Goal: Task Accomplishment & Management: Use online tool/utility

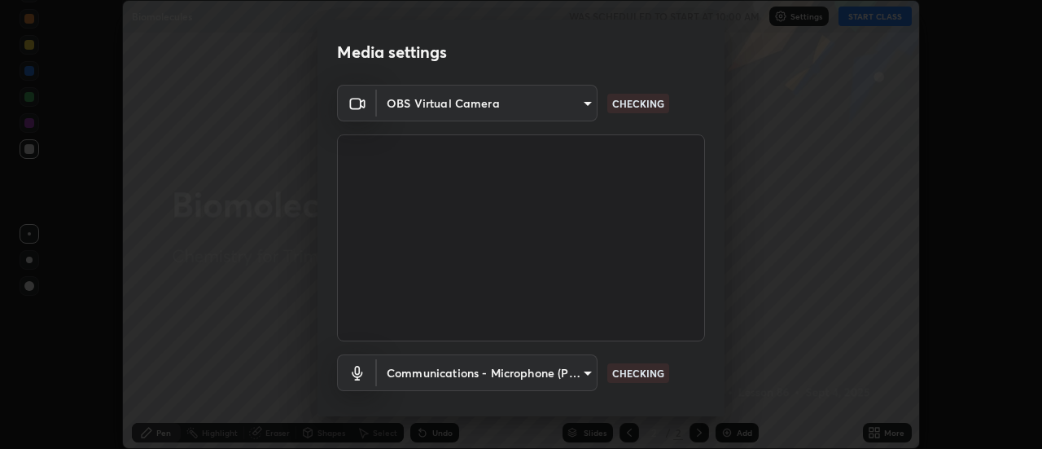
scroll to position [449, 1042]
click at [552, 376] on body "Erase all Biomolecules WAS SCHEDULED TO START AT 10:00 AM Settings START CLASS …" at bounding box center [521, 224] width 1042 height 449
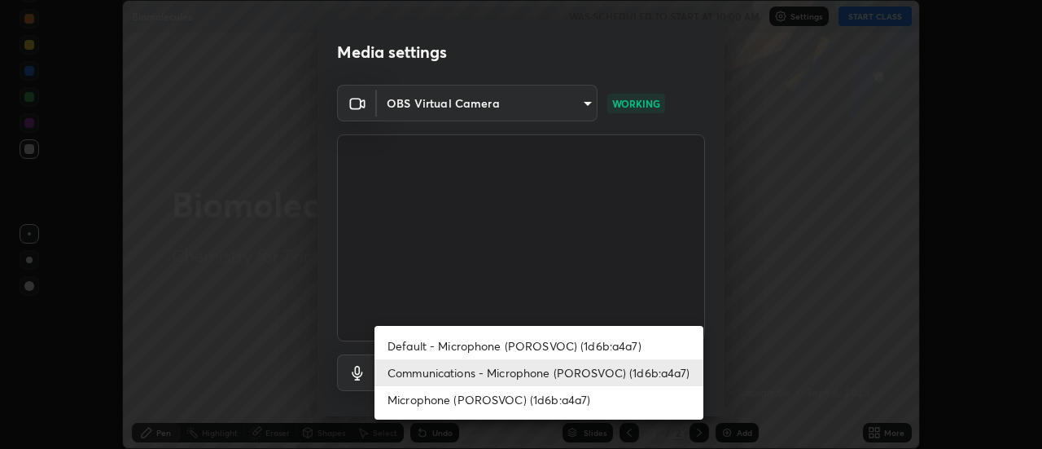
click at [590, 344] on li "Default - Microphone (POROSVOC) (1d6b:a4a7)" at bounding box center [539, 345] width 329 height 27
type input "default"
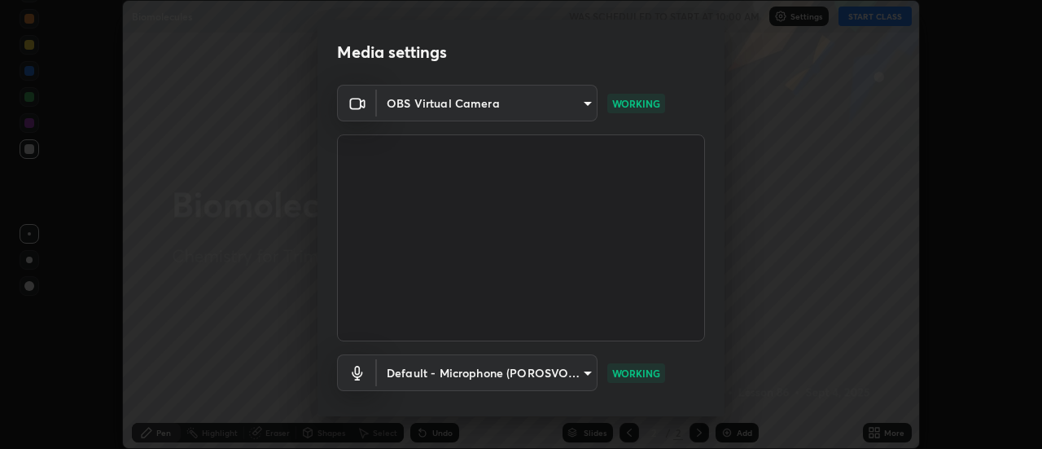
scroll to position [85, 0]
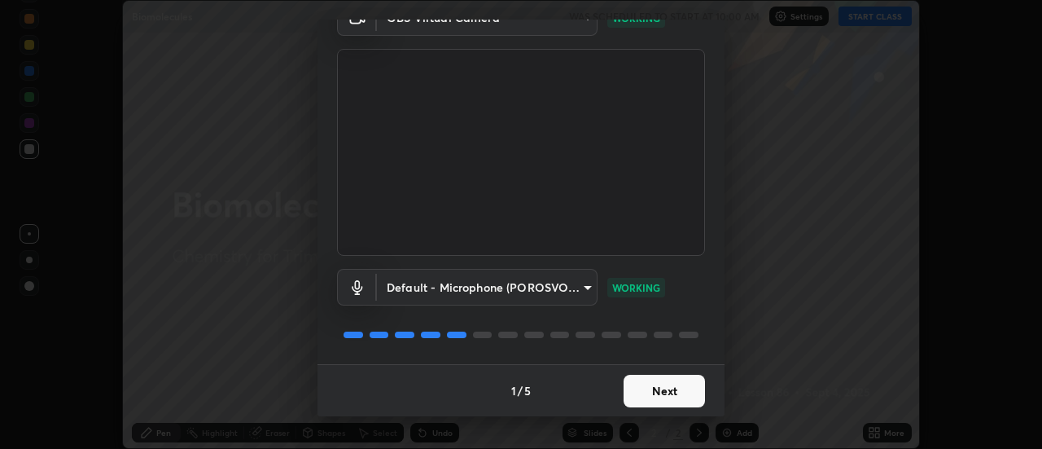
click at [697, 386] on button "Next" at bounding box center [664, 391] width 81 height 33
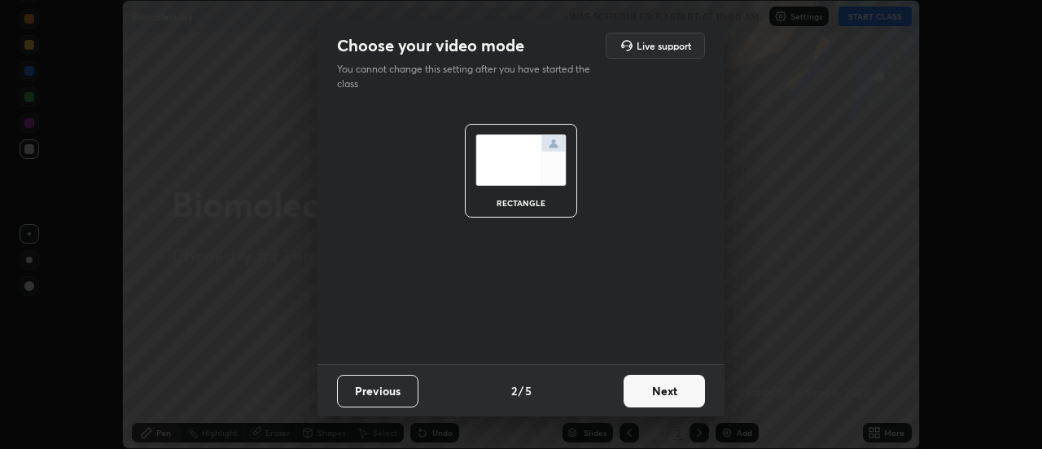
scroll to position [0, 0]
click at [702, 377] on button "Next" at bounding box center [664, 391] width 81 height 33
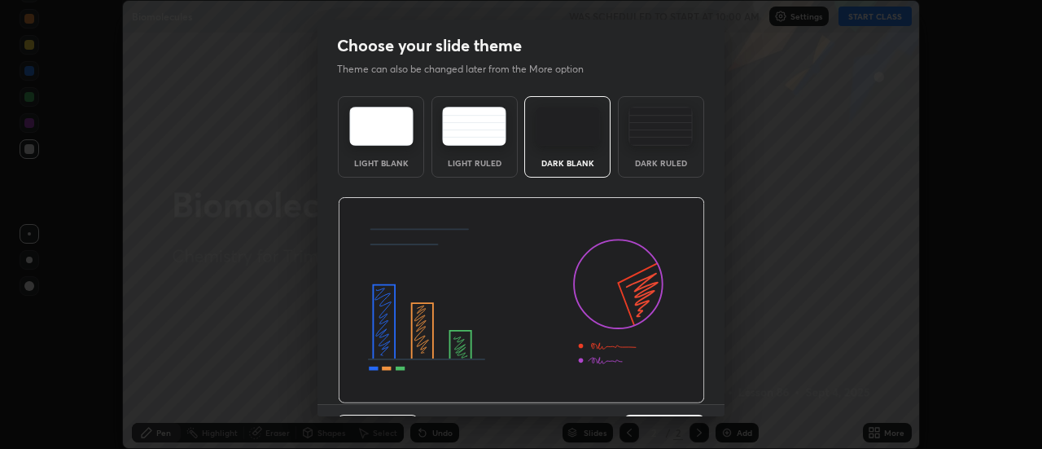
click at [701, 384] on img at bounding box center [521, 300] width 367 height 207
click at [703, 387] on div "Light Blank Light Ruled Dark Blank Dark Ruled" at bounding box center [521, 247] width 407 height 314
click at [694, 415] on button "Next" at bounding box center [664, 430] width 81 height 33
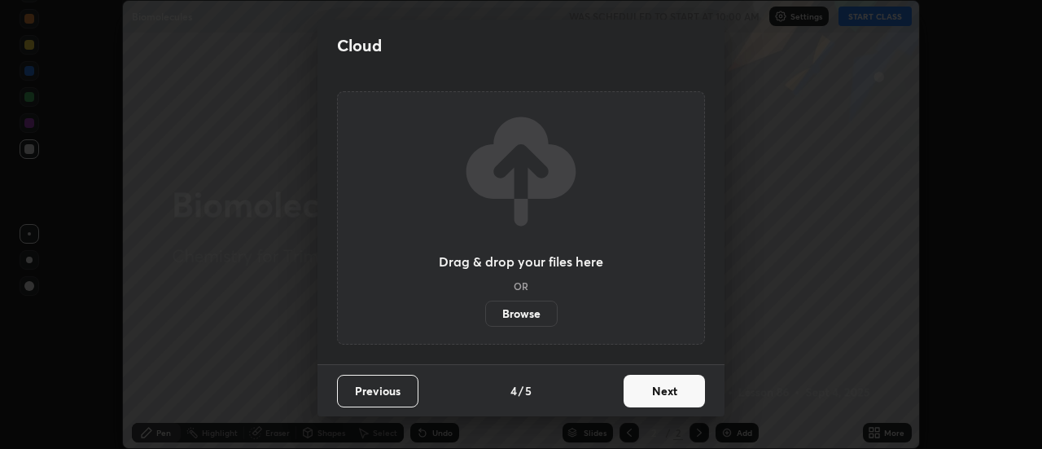
click at [690, 384] on button "Next" at bounding box center [664, 391] width 81 height 33
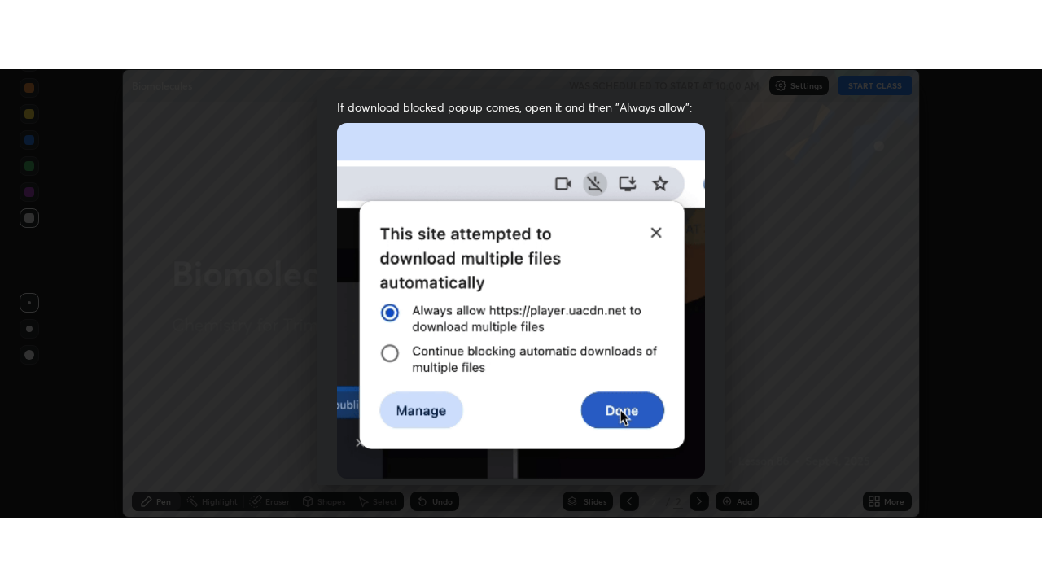
scroll to position [418, 0]
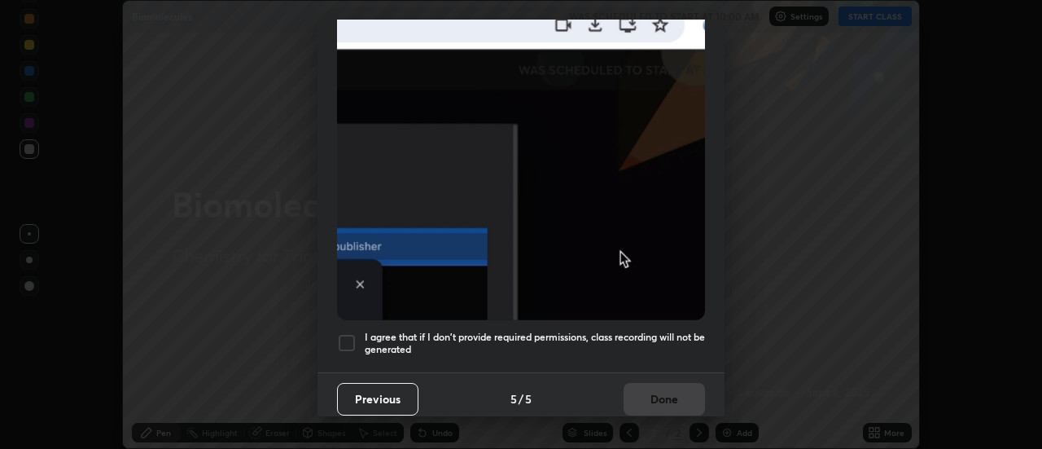
click at [353, 333] on div at bounding box center [347, 343] width 20 height 20
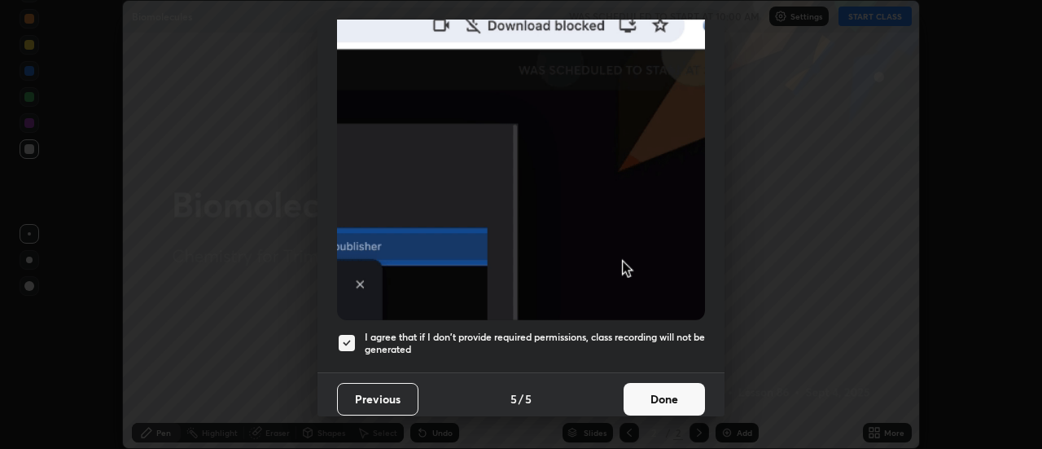
click at [661, 392] on button "Done" at bounding box center [664, 399] width 81 height 33
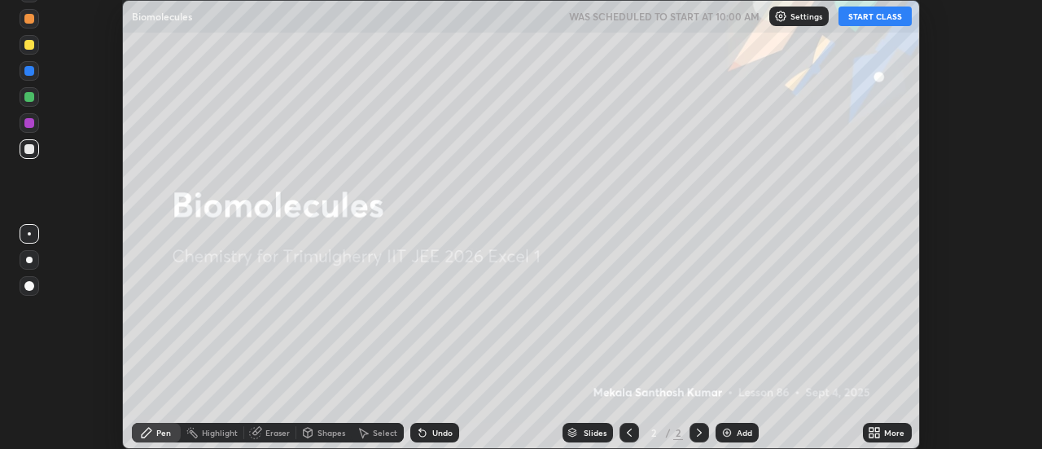
click at [888, 22] on button "START CLASS" at bounding box center [875, 17] width 73 height 20
click at [878, 429] on icon at bounding box center [878, 429] width 4 height 4
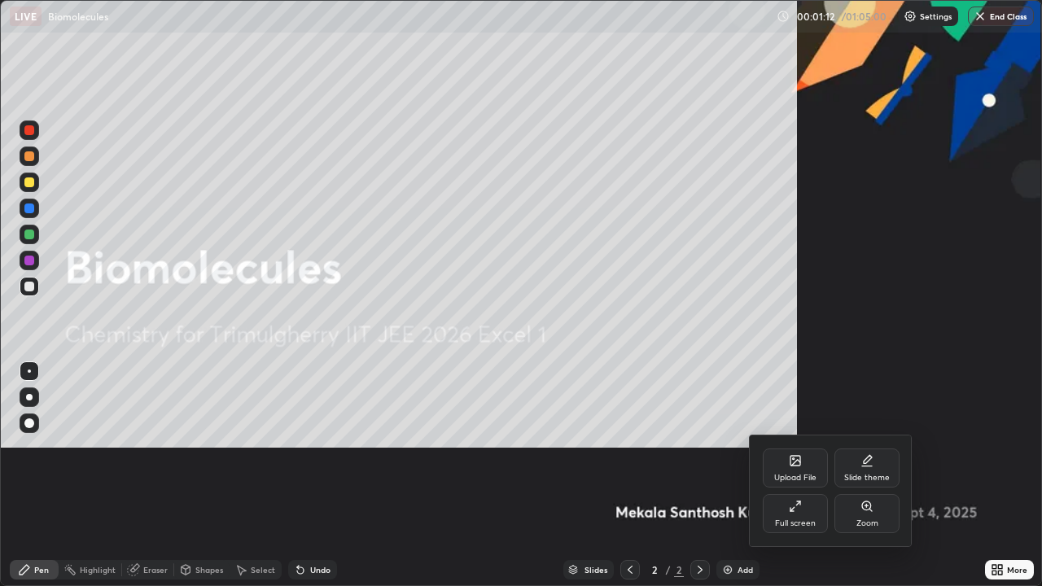
scroll to position [586, 1042]
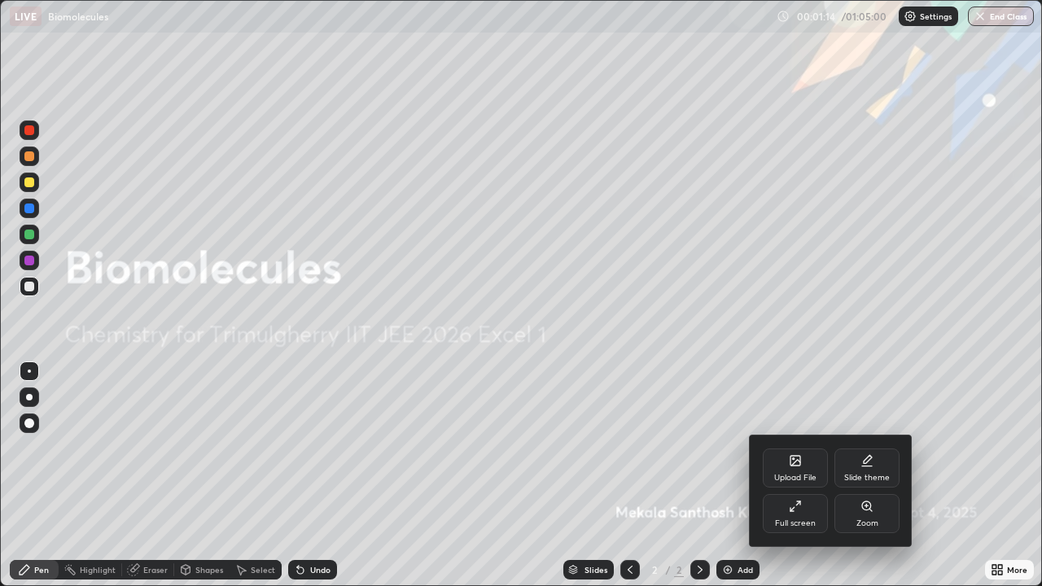
click at [886, 352] on div at bounding box center [521, 293] width 1042 height 586
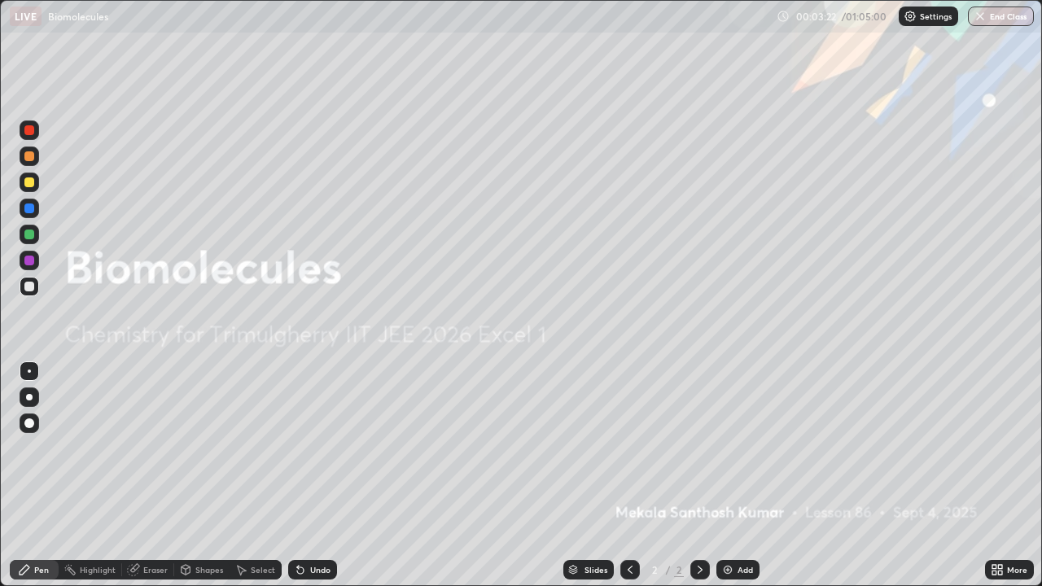
click at [745, 448] on div "Add" at bounding box center [738, 570] width 43 height 20
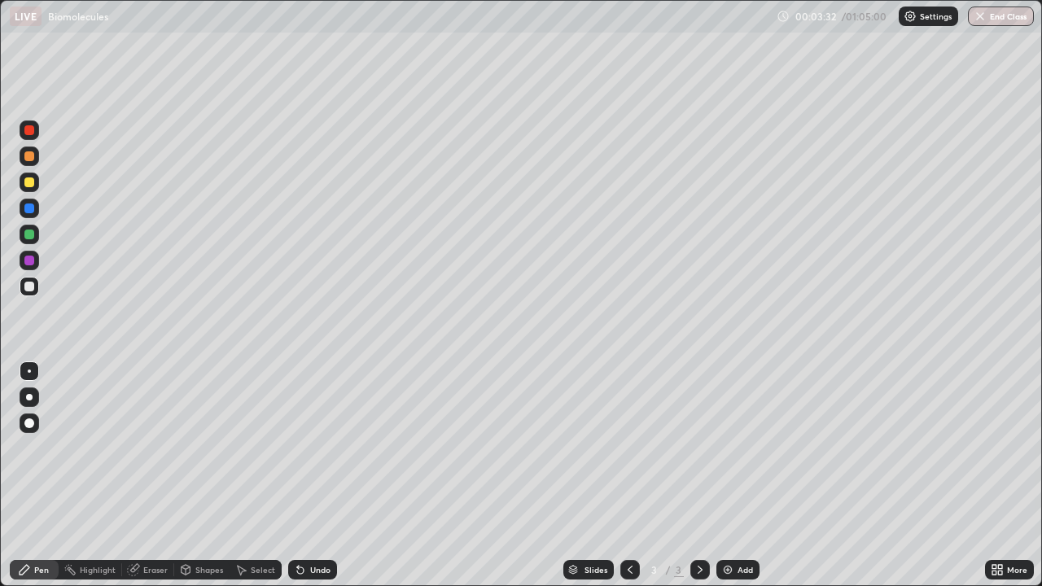
click at [30, 182] on div at bounding box center [29, 183] width 10 height 10
click at [318, 448] on div "Undo" at bounding box center [320, 570] width 20 height 8
click at [320, 448] on div "Undo" at bounding box center [320, 570] width 20 height 8
click at [321, 448] on div "Undo" at bounding box center [320, 570] width 20 height 8
click at [25, 156] on div at bounding box center [29, 156] width 10 height 10
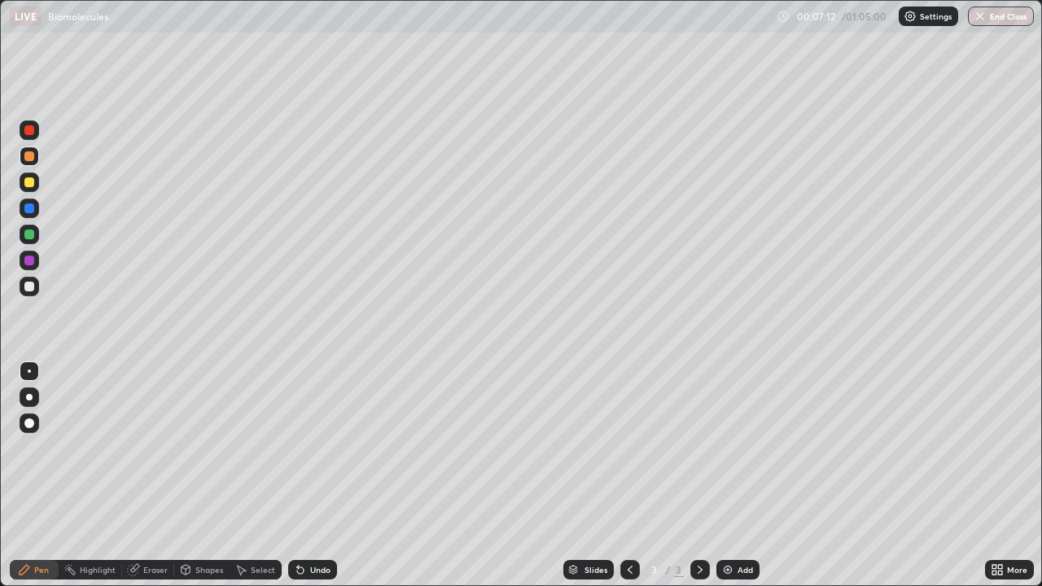
click at [303, 448] on icon at bounding box center [300, 569] width 13 height 13
click at [305, 448] on div "Undo" at bounding box center [312, 570] width 49 height 20
click at [307, 448] on div "Undo" at bounding box center [312, 570] width 49 height 20
click at [306, 448] on div "Undo" at bounding box center [312, 570] width 49 height 20
click at [307, 448] on div "Undo" at bounding box center [312, 570] width 49 height 20
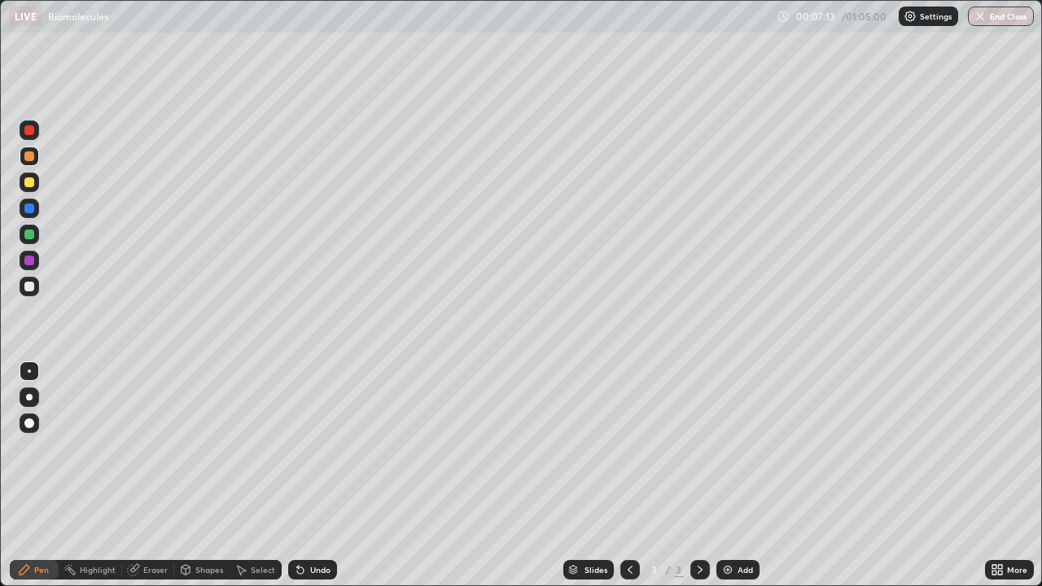
click at [309, 448] on div "Undo" at bounding box center [312, 570] width 49 height 20
click at [317, 448] on div "Undo" at bounding box center [320, 570] width 20 height 8
click at [302, 448] on icon at bounding box center [300, 569] width 13 height 13
click at [306, 448] on div "Undo" at bounding box center [312, 570] width 49 height 20
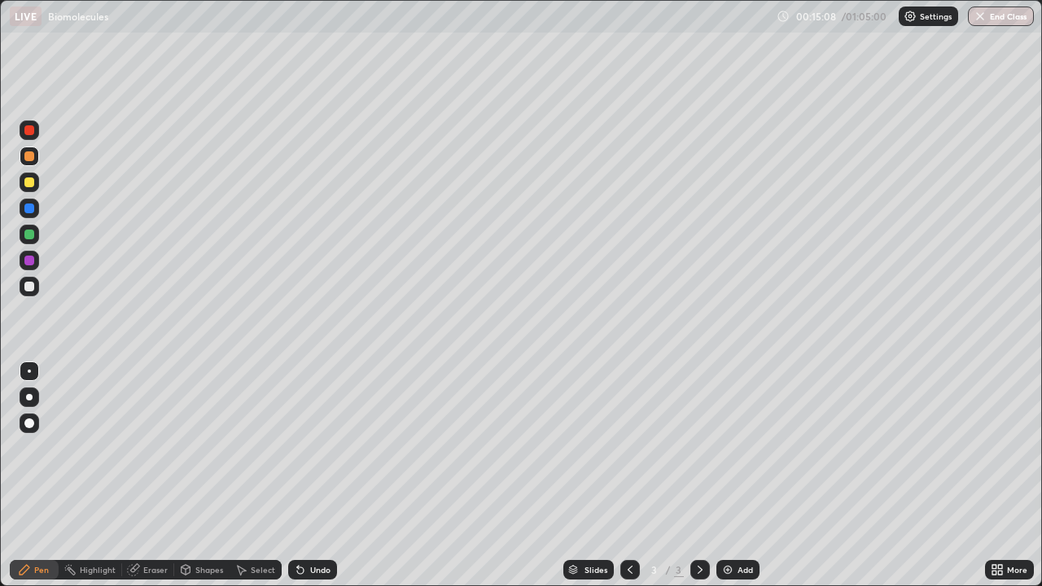
click at [727, 448] on img at bounding box center [727, 569] width 13 height 13
click at [29, 290] on div at bounding box center [29, 287] width 10 height 10
click at [117, 448] on div "Highlight" at bounding box center [91, 570] width 64 height 20
click at [142, 448] on div "Eraser" at bounding box center [148, 570] width 52 height 20
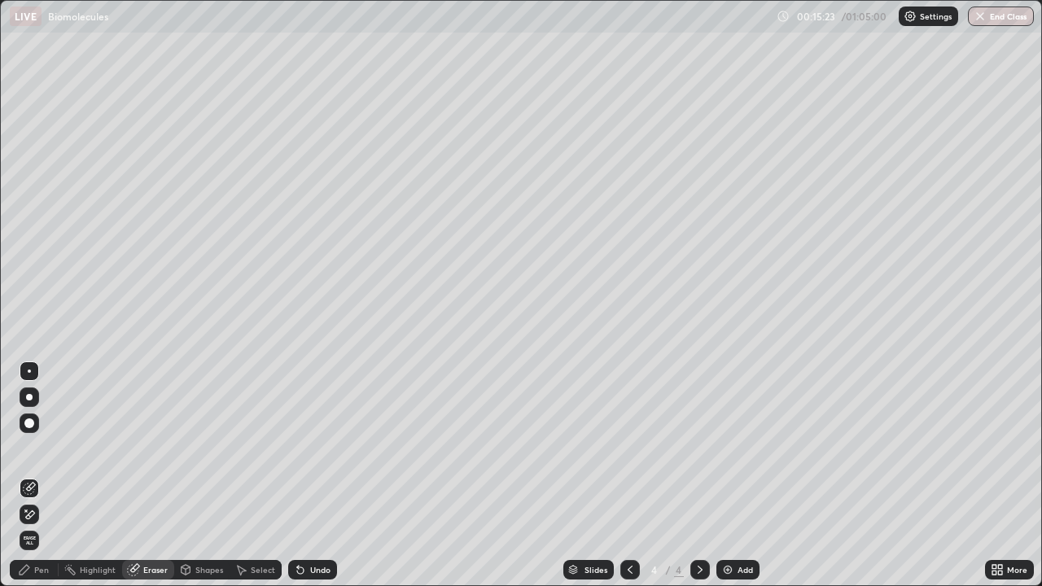
click at [41, 448] on div "Pen" at bounding box center [41, 570] width 15 height 8
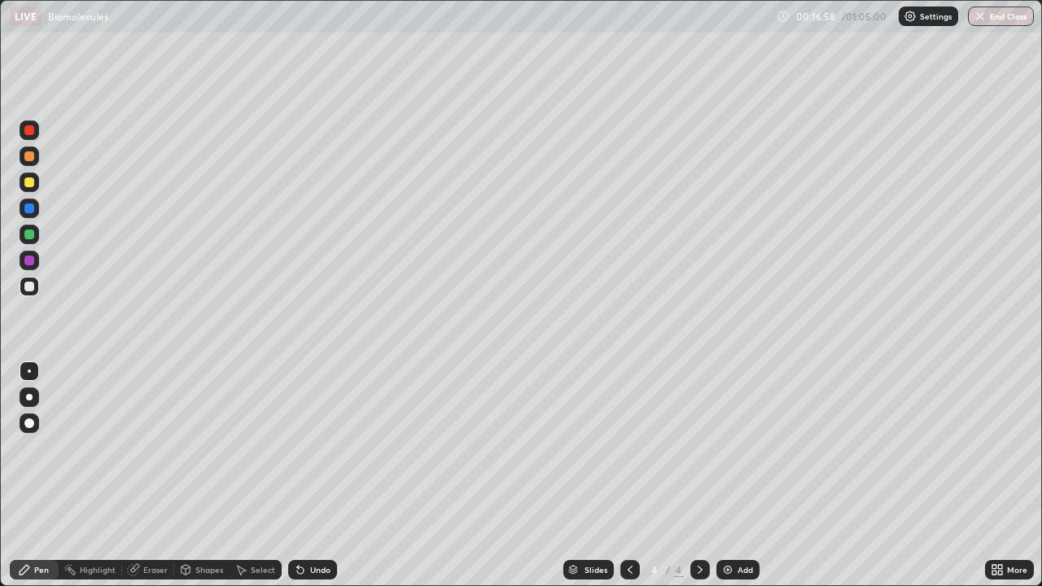
click at [30, 235] on div at bounding box center [29, 235] width 10 height 10
click at [31, 286] on div at bounding box center [29, 287] width 10 height 10
click at [36, 238] on div at bounding box center [30, 235] width 20 height 20
click at [33, 293] on div at bounding box center [30, 287] width 20 height 20
click at [297, 448] on icon at bounding box center [300, 571] width 7 height 7
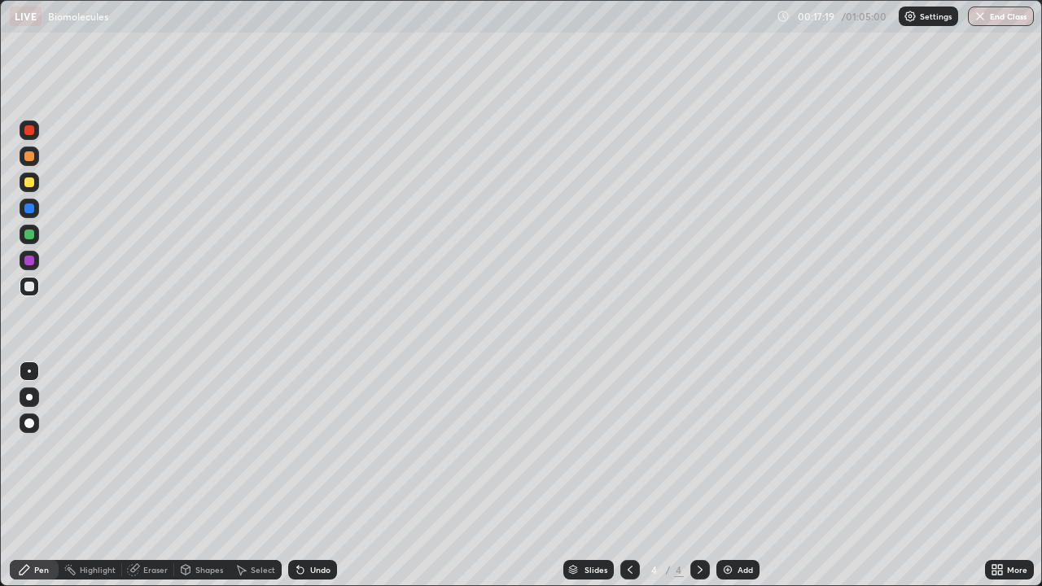
click at [305, 448] on div "Undo" at bounding box center [312, 570] width 49 height 20
click at [304, 448] on icon at bounding box center [300, 569] width 13 height 13
click at [33, 181] on div at bounding box center [29, 183] width 10 height 10
click at [24, 284] on div at bounding box center [29, 287] width 10 height 10
click at [743, 448] on div "Add" at bounding box center [745, 570] width 15 height 8
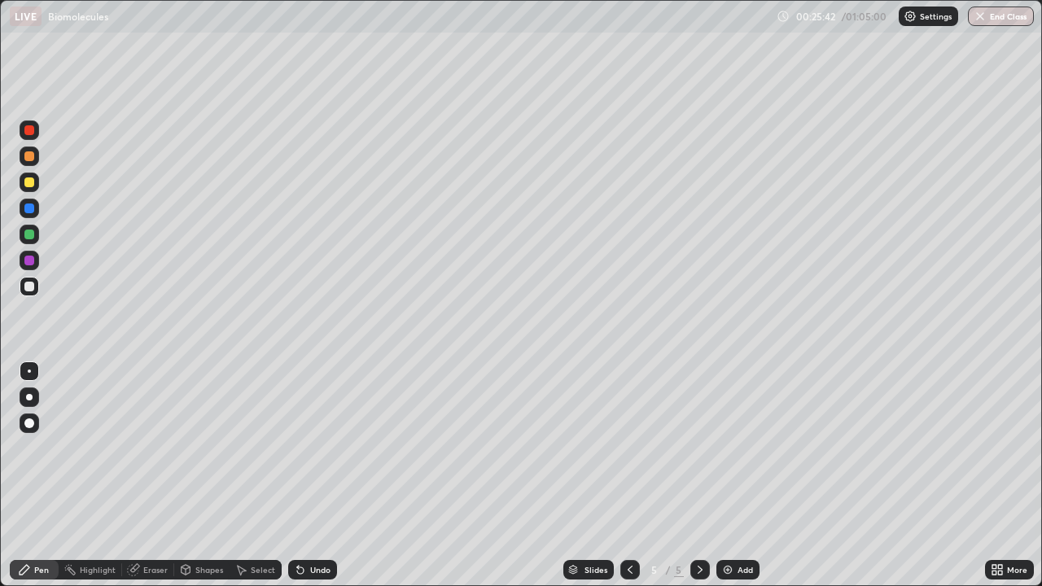
click at [297, 448] on icon at bounding box center [298, 567] width 2 height 2
click at [305, 448] on icon at bounding box center [300, 569] width 13 height 13
click at [297, 448] on icon at bounding box center [298, 567] width 2 height 2
click at [301, 448] on icon at bounding box center [300, 571] width 7 height 7
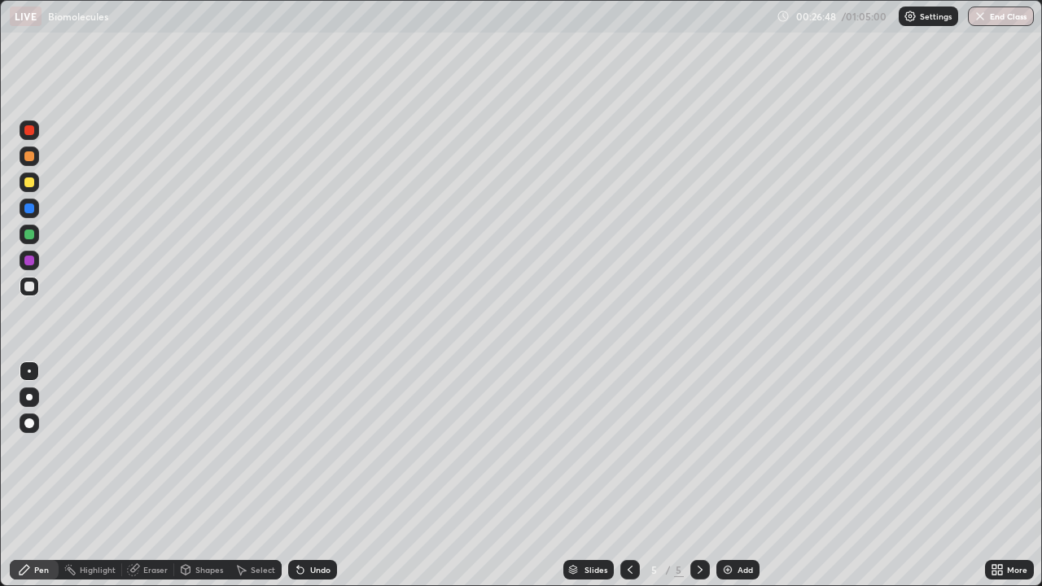
click at [305, 448] on div "Undo" at bounding box center [312, 570] width 49 height 20
click at [306, 448] on div "Undo" at bounding box center [312, 570] width 49 height 20
click at [304, 448] on icon at bounding box center [300, 569] width 13 height 13
click at [297, 448] on icon at bounding box center [300, 571] width 7 height 7
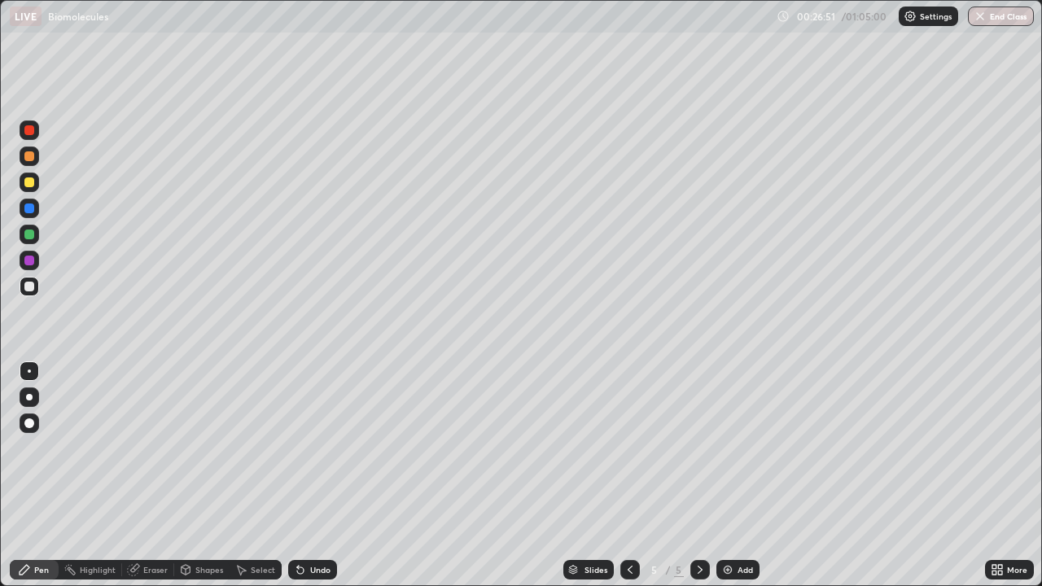
click at [299, 448] on icon at bounding box center [300, 571] width 7 height 7
click at [297, 448] on icon at bounding box center [300, 571] width 7 height 7
click at [300, 448] on icon at bounding box center [300, 571] width 7 height 7
click at [299, 448] on icon at bounding box center [300, 571] width 7 height 7
click at [300, 448] on icon at bounding box center [300, 569] width 13 height 13
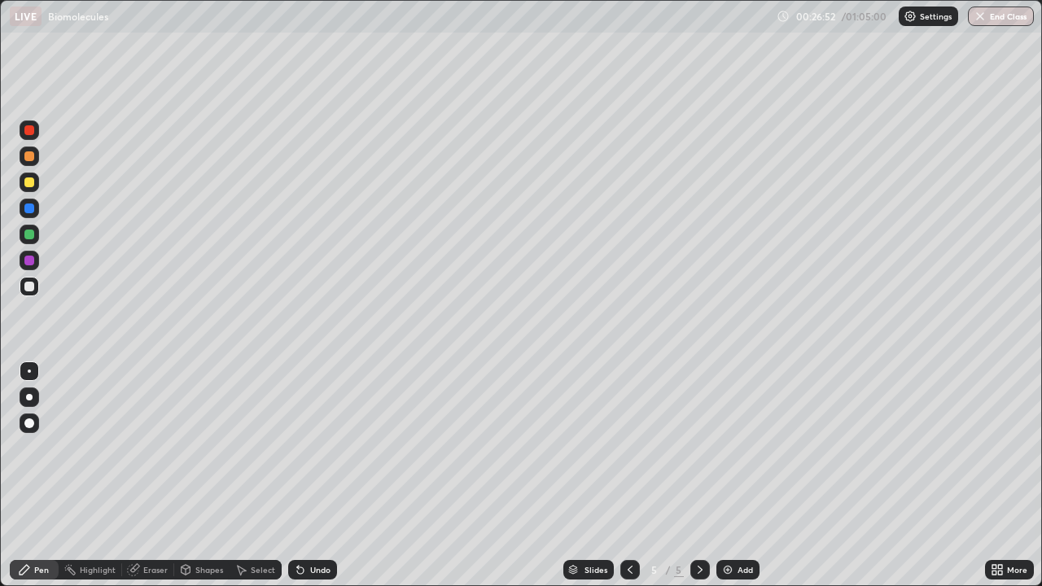
click at [298, 448] on icon at bounding box center [300, 571] width 7 height 7
click at [303, 448] on icon at bounding box center [300, 569] width 13 height 13
click at [301, 448] on icon at bounding box center [300, 571] width 7 height 7
click at [300, 448] on icon at bounding box center [300, 571] width 7 height 7
click at [297, 448] on icon at bounding box center [300, 571] width 7 height 7
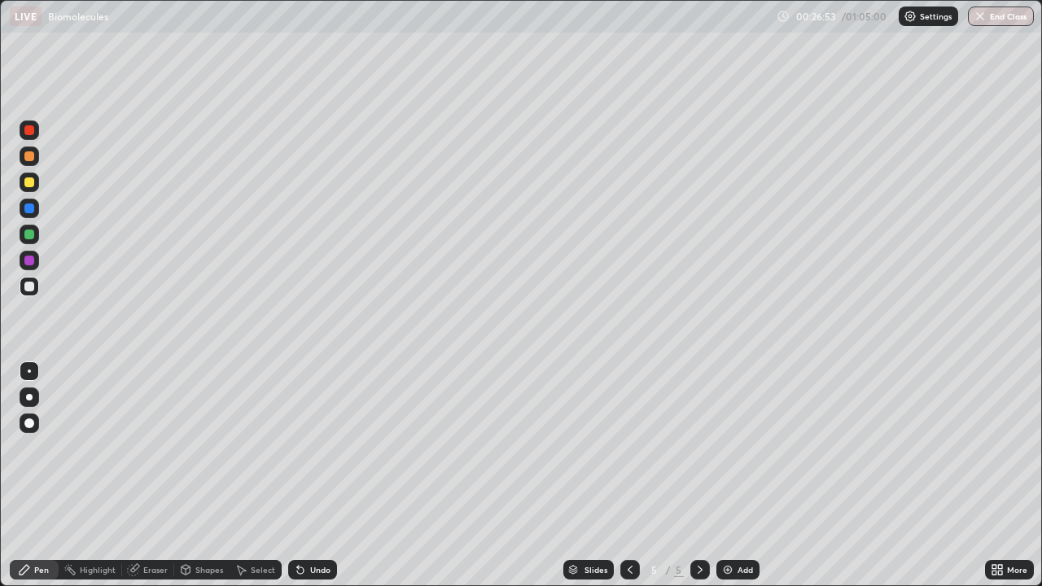
click at [297, 448] on icon at bounding box center [300, 571] width 7 height 7
click at [298, 448] on icon at bounding box center [300, 571] width 7 height 7
click at [152, 448] on div "Eraser" at bounding box center [155, 570] width 24 height 8
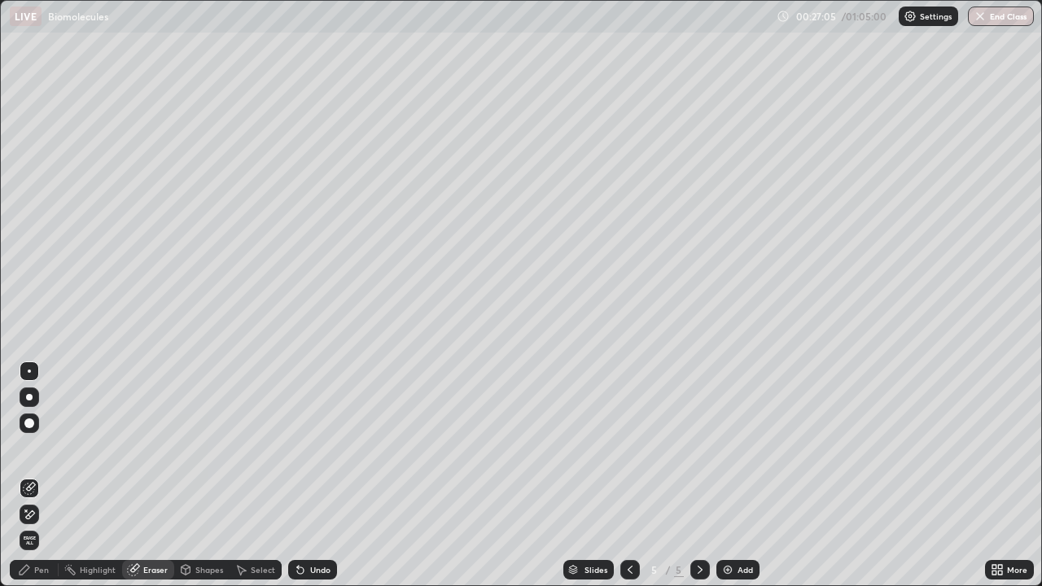
click at [48, 448] on div "Pen" at bounding box center [41, 570] width 15 height 8
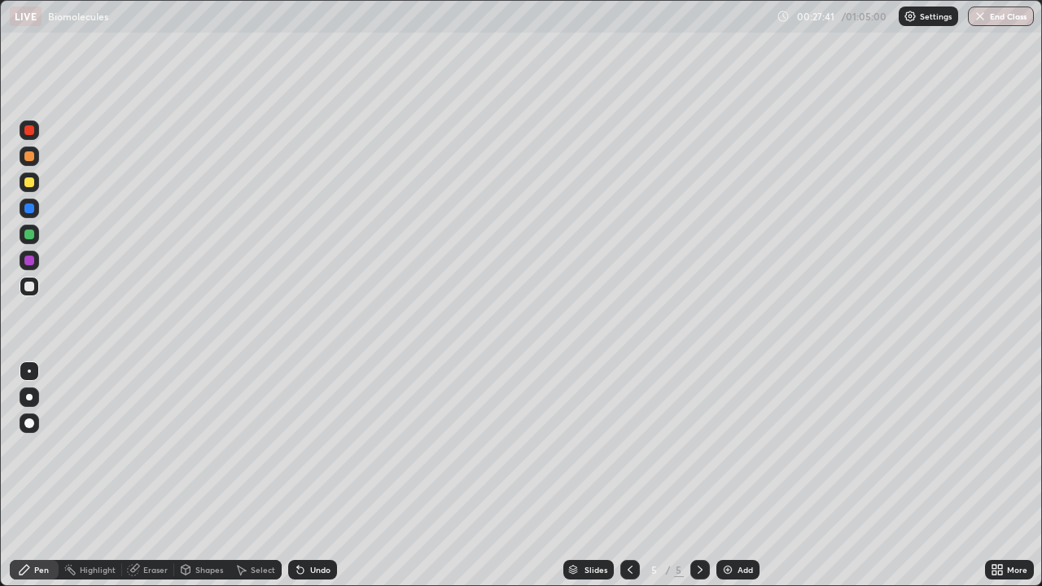
click at [151, 448] on div "Eraser" at bounding box center [155, 570] width 24 height 8
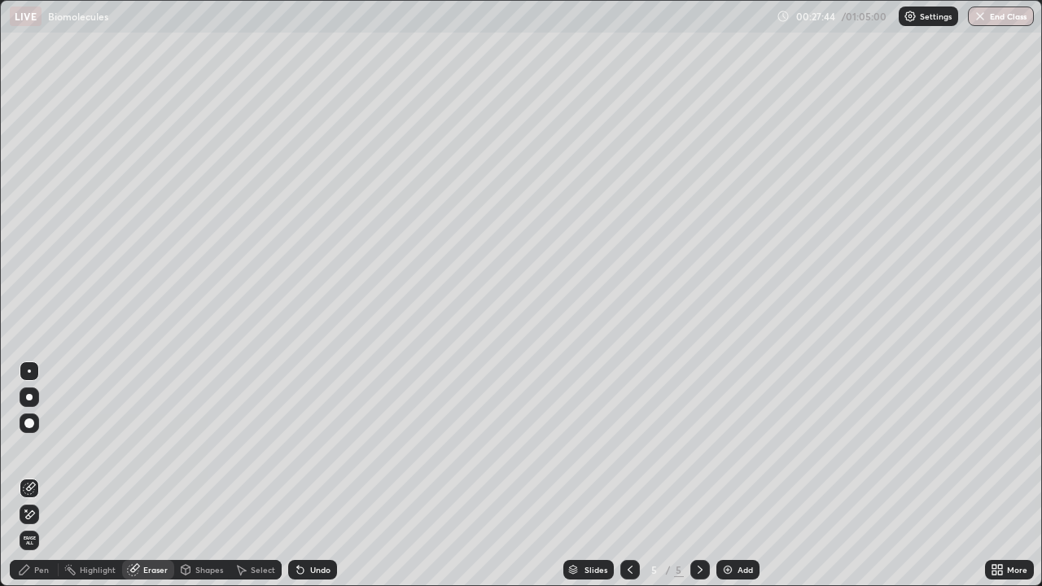
click at [39, 448] on div "Pen" at bounding box center [41, 570] width 15 height 8
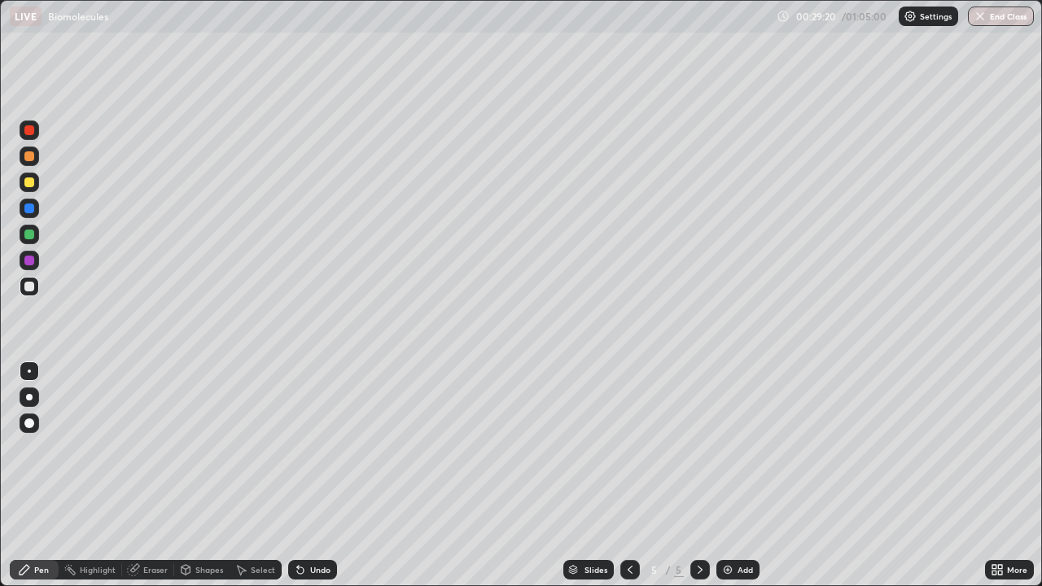
click at [156, 448] on div "Eraser" at bounding box center [155, 570] width 24 height 8
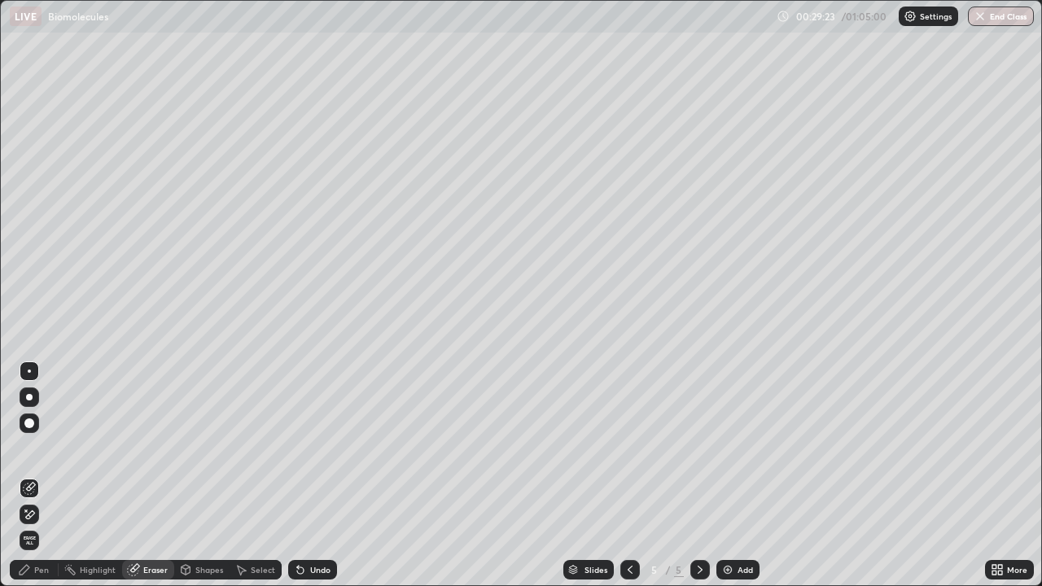
click at [42, 448] on div "Pen" at bounding box center [41, 570] width 15 height 8
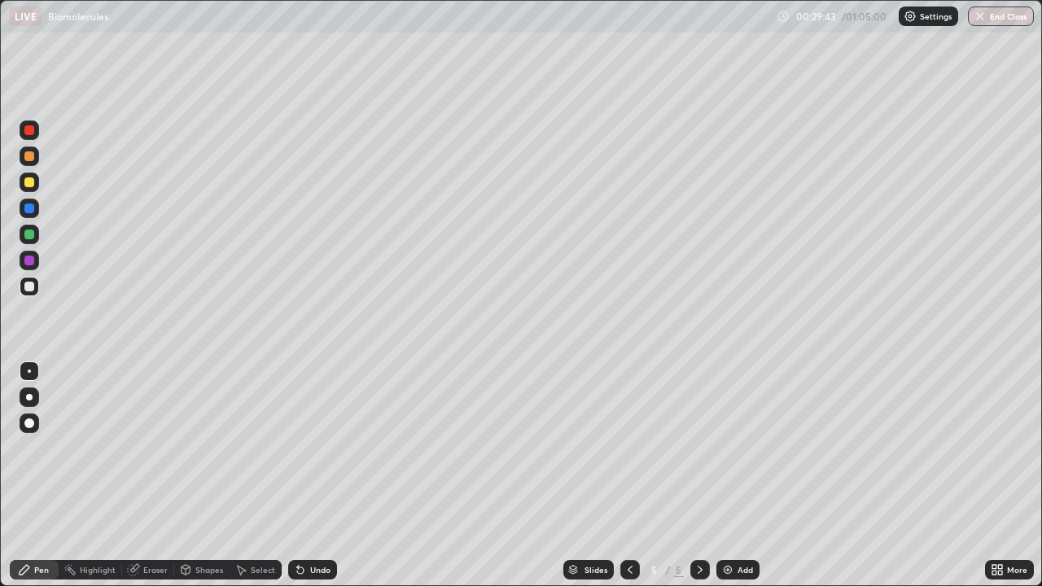
click at [267, 448] on div "Select" at bounding box center [263, 570] width 24 height 8
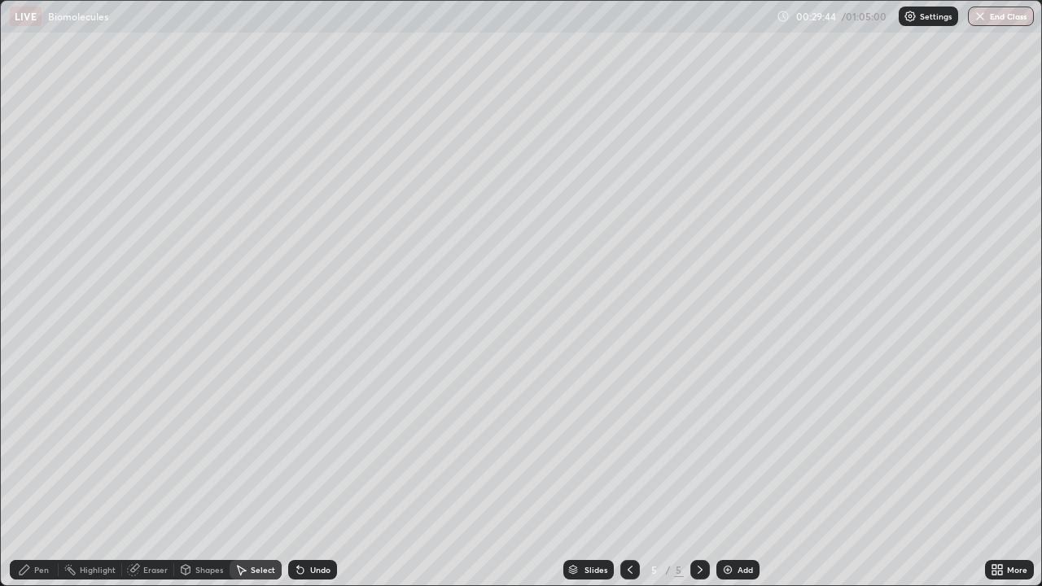
click at [42, 448] on div "Pen" at bounding box center [41, 570] width 15 height 8
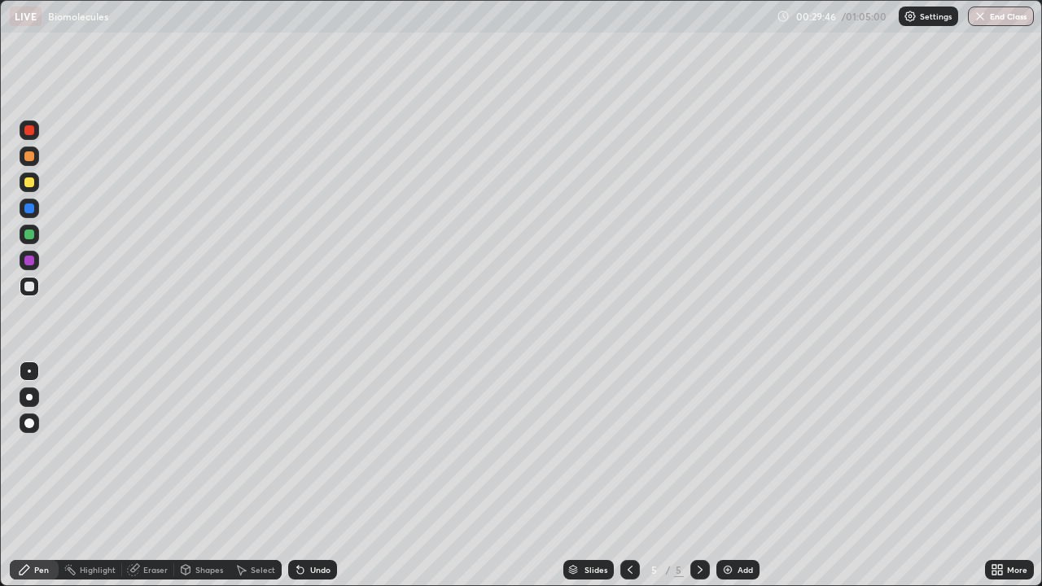
click at [29, 207] on div at bounding box center [29, 209] width 10 height 10
click at [261, 448] on div "Select" at bounding box center [263, 570] width 24 height 8
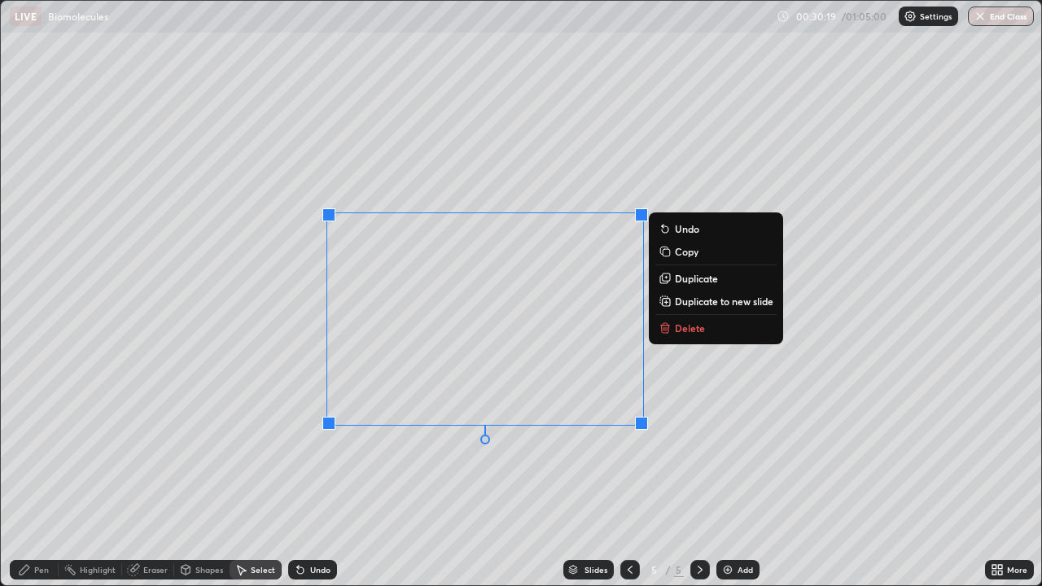
click at [704, 283] on p "Duplicate" at bounding box center [696, 278] width 43 height 13
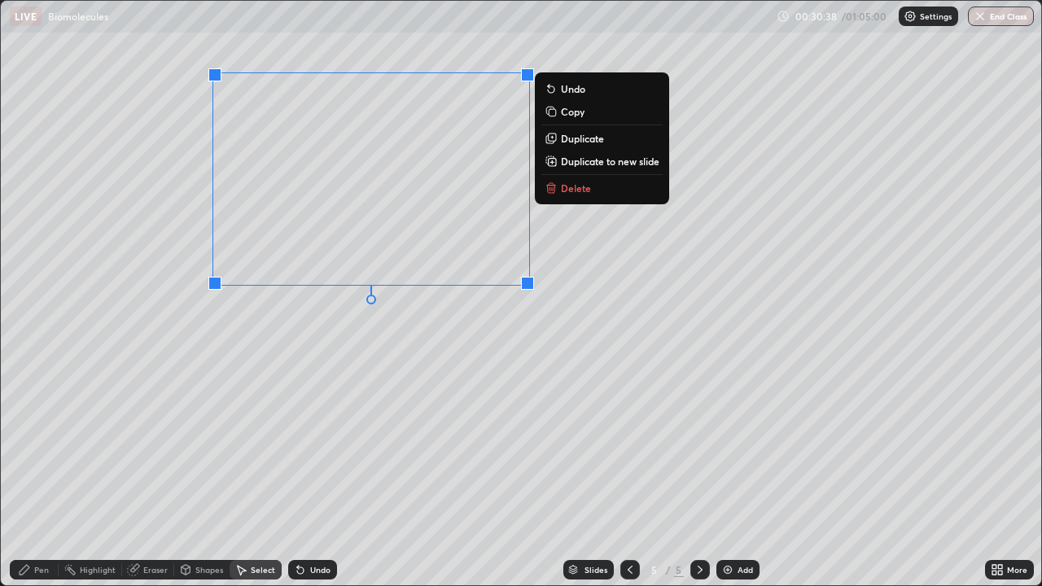
click at [235, 415] on div "0 ° Undo Copy Duplicate Duplicate to new slide Delete" at bounding box center [521, 293] width 1041 height 585
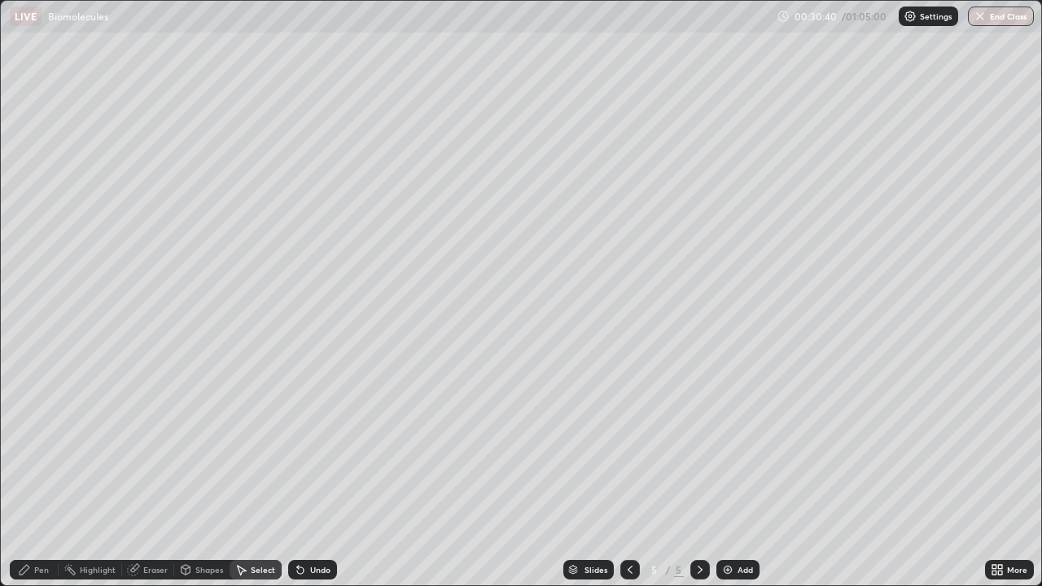
click at [146, 448] on div "Eraser" at bounding box center [155, 570] width 24 height 8
click at [38, 448] on div "Pen" at bounding box center [41, 570] width 15 height 8
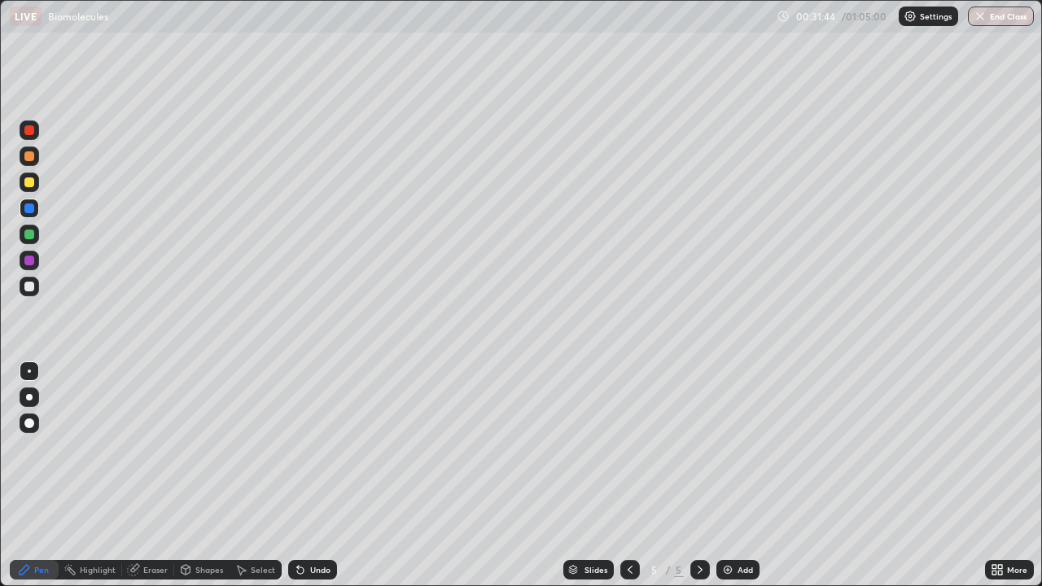
click at [634, 448] on icon at bounding box center [630, 569] width 13 height 13
click at [699, 448] on icon at bounding box center [700, 570] width 5 height 8
click at [738, 448] on div "Add" at bounding box center [745, 570] width 15 height 8
click at [306, 448] on div "Undo" at bounding box center [312, 570] width 49 height 20
click at [302, 448] on icon at bounding box center [300, 569] width 13 height 13
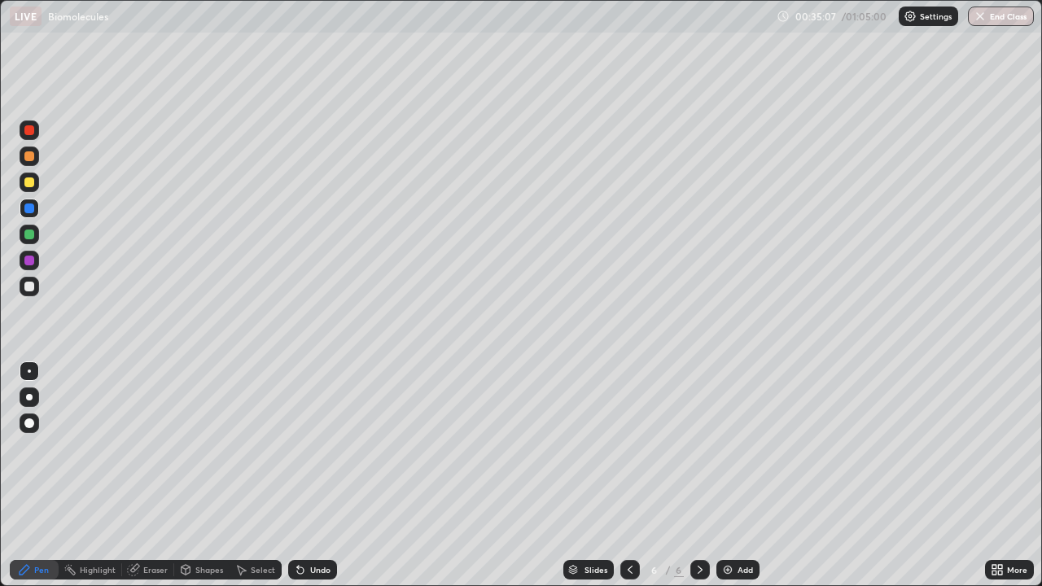
click at [30, 288] on div at bounding box center [29, 287] width 10 height 10
click at [298, 448] on icon at bounding box center [300, 571] width 7 height 7
click at [297, 448] on icon at bounding box center [300, 571] width 7 height 7
click at [30, 288] on div at bounding box center [29, 287] width 10 height 10
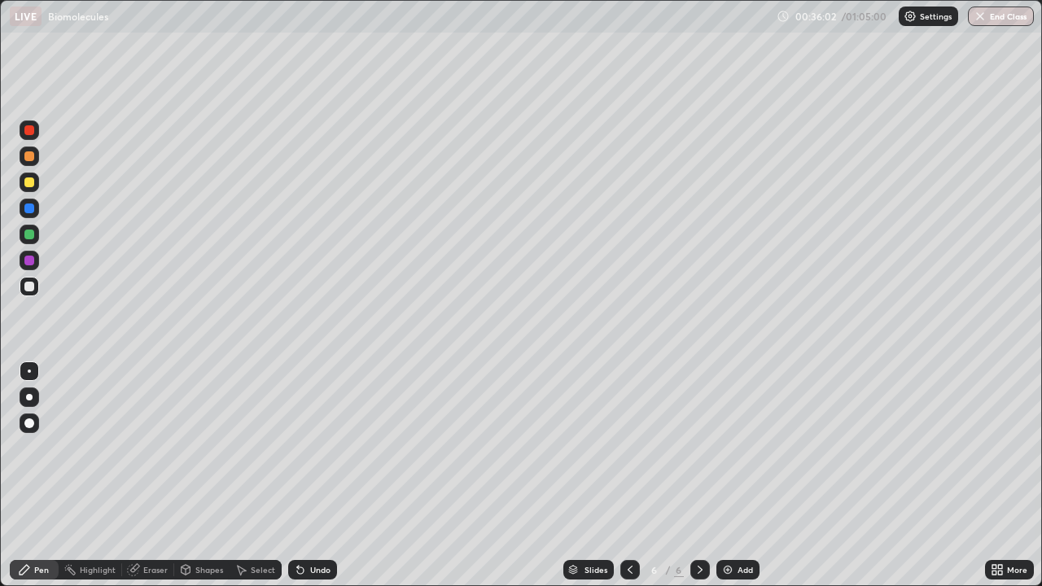
click at [32, 232] on div at bounding box center [29, 235] width 10 height 10
click at [27, 448] on div at bounding box center [29, 455] width 26 height 195
click at [31, 289] on div at bounding box center [29, 287] width 10 height 10
click at [32, 213] on div at bounding box center [29, 209] width 10 height 10
click at [35, 288] on div at bounding box center [30, 287] width 20 height 20
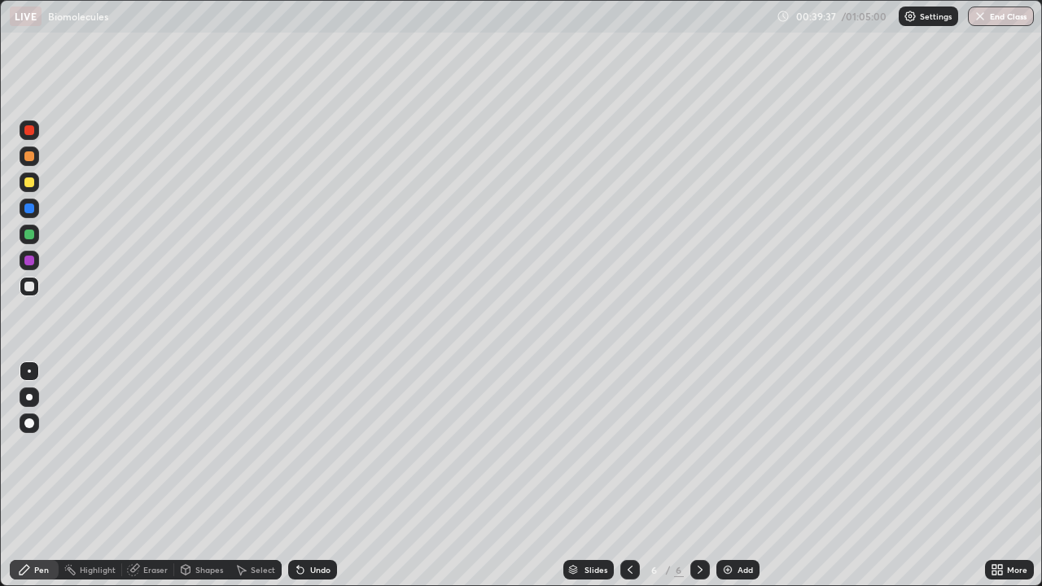
click at [629, 448] on icon at bounding box center [630, 569] width 13 height 13
click at [699, 448] on icon at bounding box center [700, 569] width 13 height 13
click at [313, 448] on div "Undo" at bounding box center [320, 570] width 20 height 8
click at [310, 448] on div "Undo" at bounding box center [320, 570] width 20 height 8
click at [748, 448] on div "Add" at bounding box center [738, 570] width 43 height 20
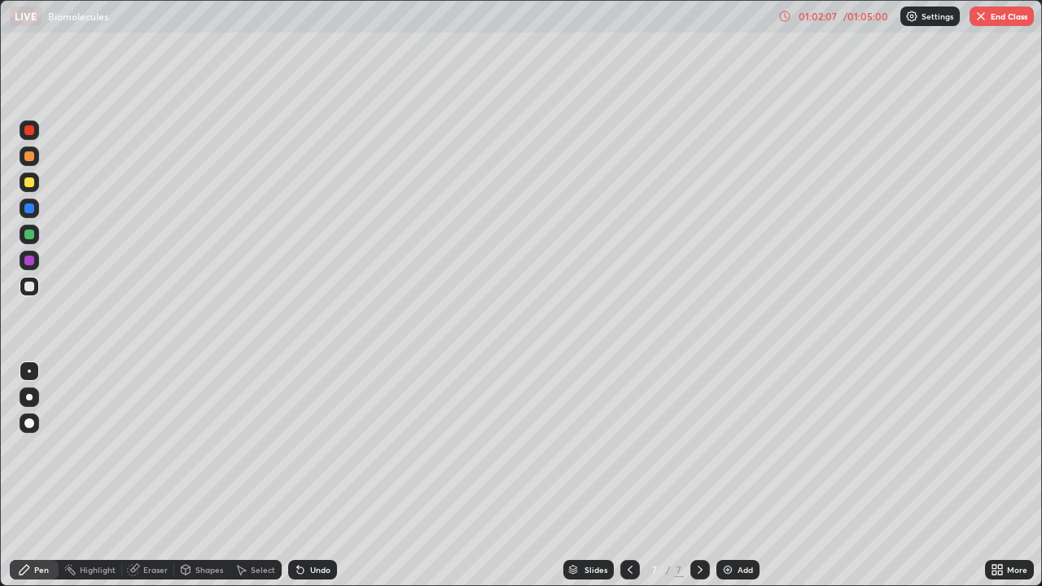
click at [1006, 18] on button "End Class" at bounding box center [1002, 17] width 64 height 20
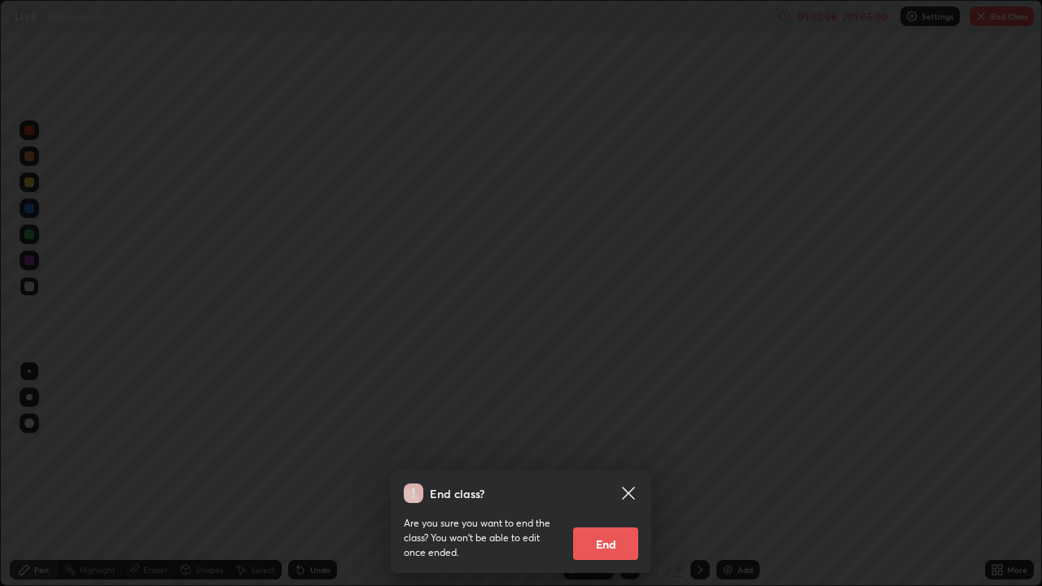
click at [618, 448] on button "End" at bounding box center [605, 544] width 65 height 33
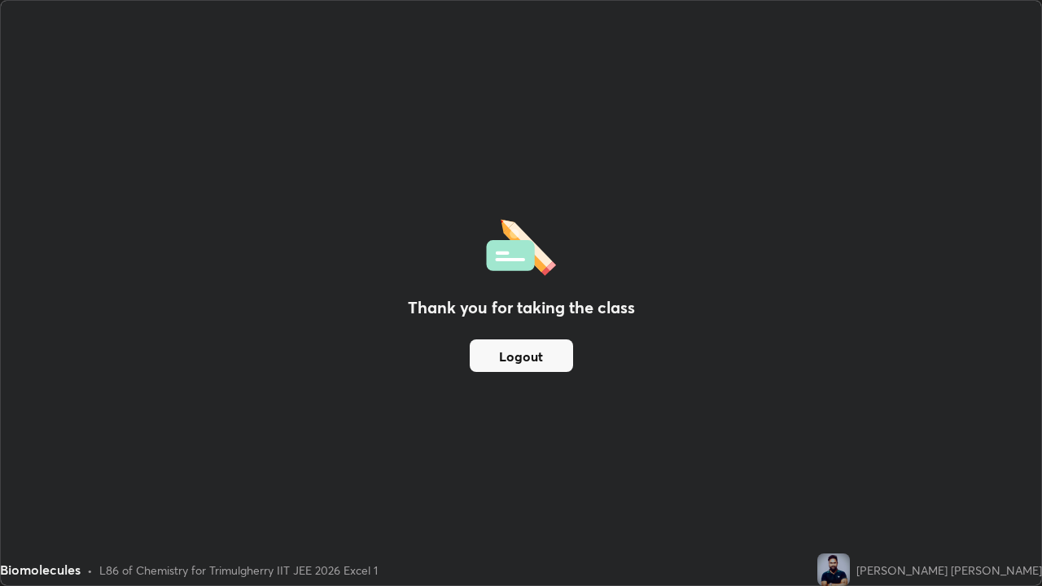
click at [553, 358] on button "Logout" at bounding box center [521, 356] width 103 height 33
